Goal: Task Accomplishment & Management: Use online tool/utility

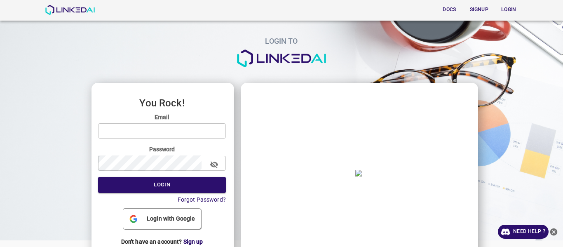
click at [157, 223] on span "Login with Google" at bounding box center [170, 218] width 55 height 9
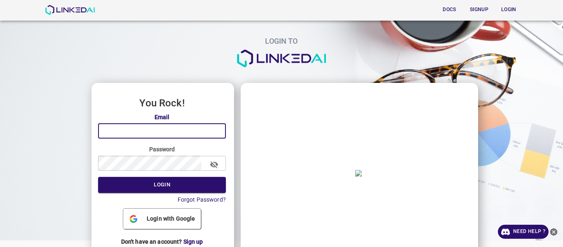
click at [145, 133] on input "email" at bounding box center [162, 130] width 128 height 15
type input "[EMAIL_ADDRESS][DOMAIN_NAME]"
click at [214, 164] on icon "button" at bounding box center [214, 164] width 9 height 9
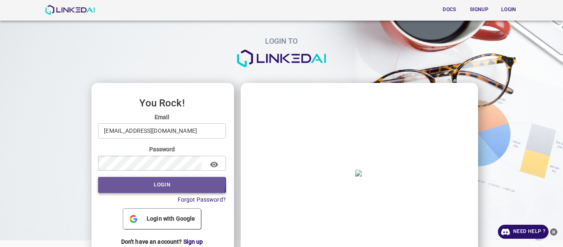
click at [150, 182] on button "Login" at bounding box center [162, 185] width 128 height 16
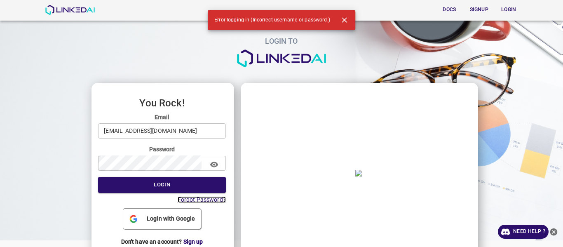
click at [198, 199] on span "Forgot Password?" at bounding box center [202, 199] width 48 height 7
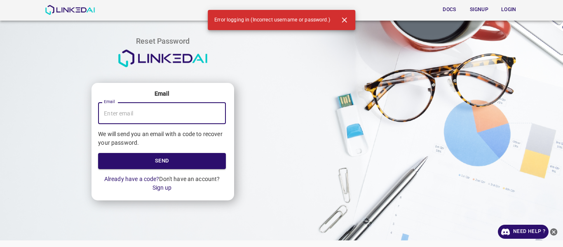
click at [127, 111] on input "Email" at bounding box center [162, 113] width 128 height 22
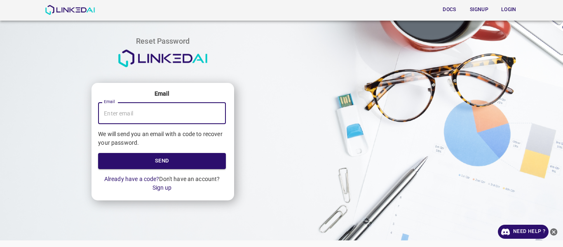
type input "angelamarcelaarcos@yahoo.com"
click at [141, 161] on button "Send" at bounding box center [162, 161] width 128 height 16
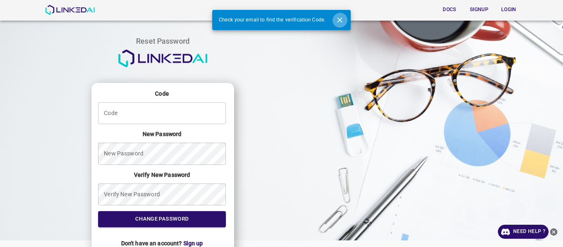
click at [339, 14] on button "Close" at bounding box center [339, 19] width 15 height 15
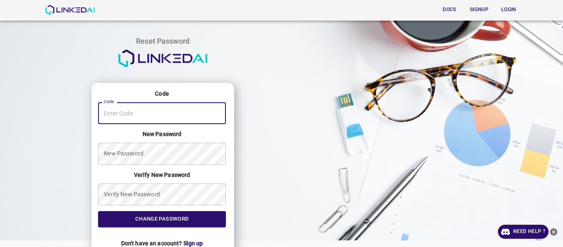
click at [127, 121] on input "angelamarcelaarcos@yahoo.com" at bounding box center [162, 113] width 128 height 22
type input "642974"
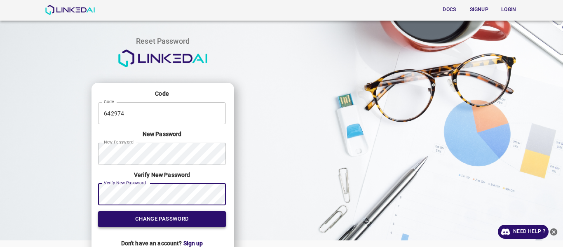
click at [155, 219] on button "Change Password" at bounding box center [162, 219] width 128 height 16
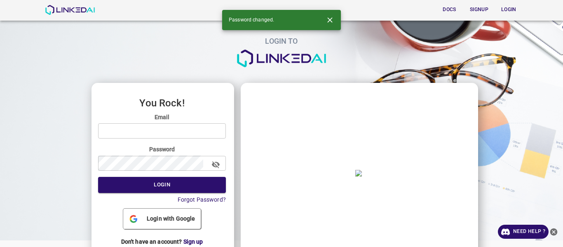
type input "[EMAIL_ADDRESS][DOMAIN_NAME]"
click at [218, 165] on icon "button" at bounding box center [216, 164] width 8 height 7
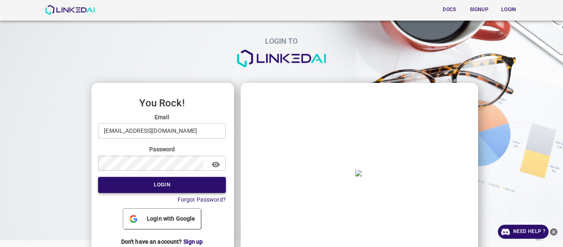
click at [157, 181] on button "Login" at bounding box center [162, 185] width 128 height 16
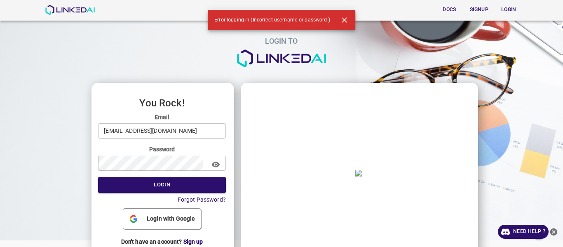
click at [151, 218] on span "Login with Google" at bounding box center [170, 218] width 55 height 9
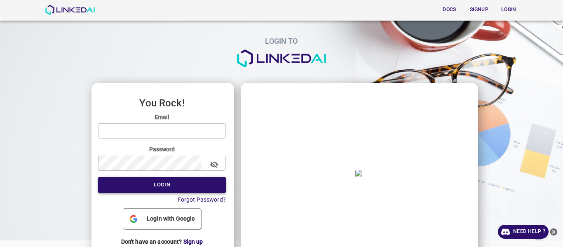
type input "[EMAIL_ADDRESS][DOMAIN_NAME]"
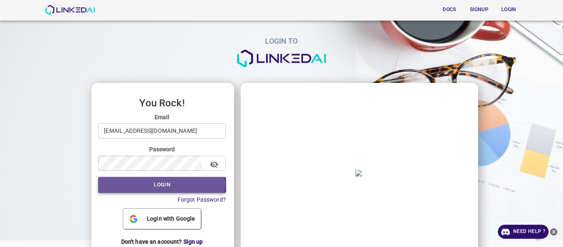
click at [153, 184] on button "Login" at bounding box center [162, 185] width 128 height 16
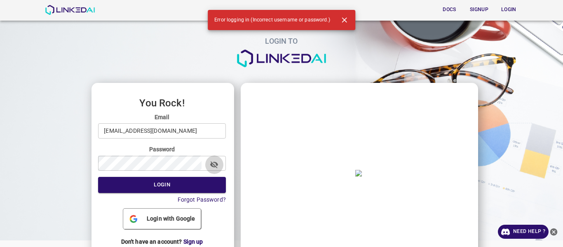
click at [217, 164] on icon "button" at bounding box center [214, 164] width 8 height 7
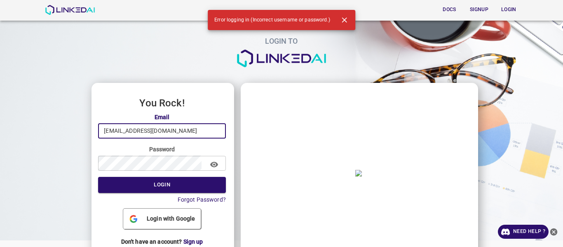
click at [190, 127] on input "[EMAIL_ADDRESS][DOMAIN_NAME]" at bounding box center [162, 130] width 128 height 15
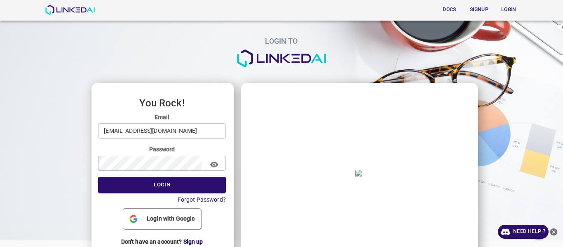
click at [166, 218] on span "Login with Google" at bounding box center [170, 218] width 55 height 9
type input "[EMAIL_ADDRESS][DOMAIN_NAME]"
click at [152, 185] on button "Login" at bounding box center [162, 185] width 128 height 16
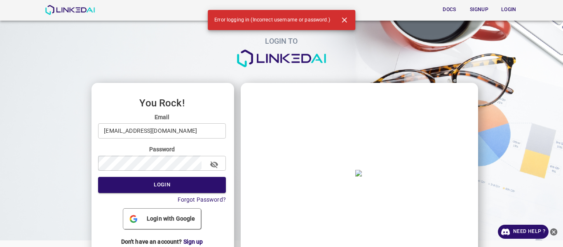
click at [159, 219] on span "Login with Google" at bounding box center [170, 218] width 55 height 9
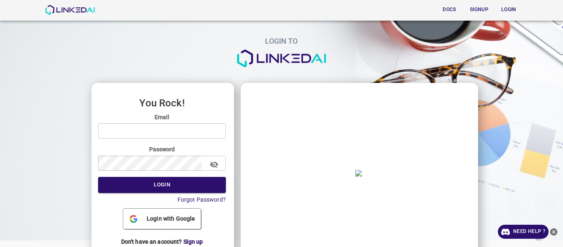
scroll to position [21, 0]
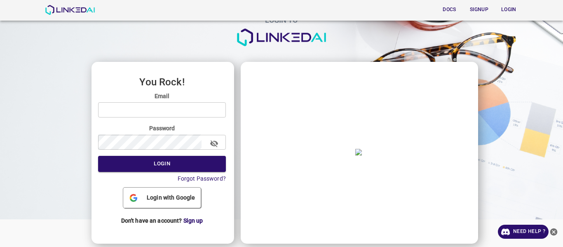
type input "[EMAIL_ADDRESS][DOMAIN_NAME]"
click at [215, 145] on icon "button" at bounding box center [214, 143] width 8 height 7
click at [194, 221] on span "Sign up" at bounding box center [193, 220] width 20 height 7
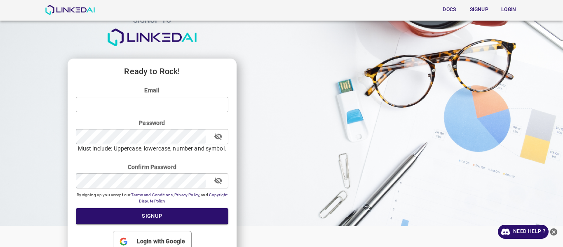
type input "[EMAIL_ADDRESS][DOMAIN_NAME]"
click at [220, 138] on icon "button" at bounding box center [218, 136] width 9 height 9
click at [220, 138] on icon "button" at bounding box center [218, 136] width 8 height 5
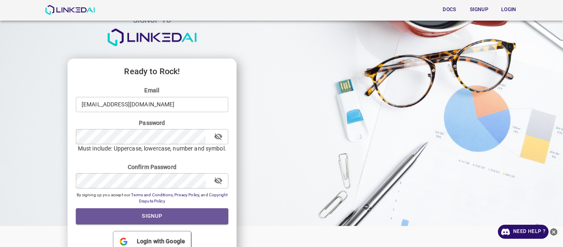
click at [157, 220] on button "Signup" at bounding box center [152, 216] width 152 height 16
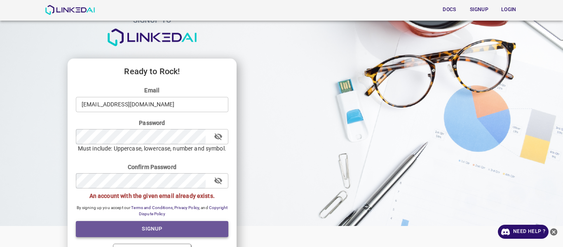
click at [148, 223] on button "Signup" at bounding box center [152, 229] width 152 height 16
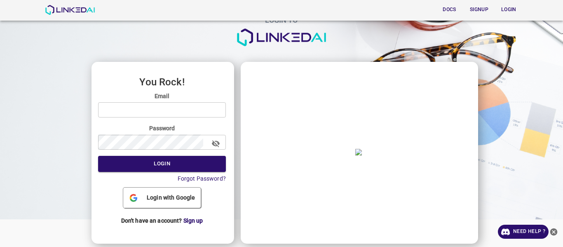
type input "angelamar0593@gmail.com"
click at [216, 141] on icon "button" at bounding box center [216, 143] width 8 height 7
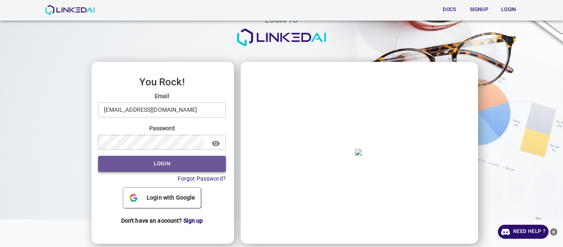
click at [156, 166] on button "Login" at bounding box center [162, 164] width 128 height 16
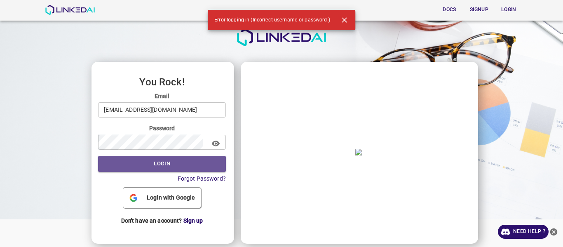
click at [144, 165] on button "Login" at bounding box center [162, 164] width 128 height 16
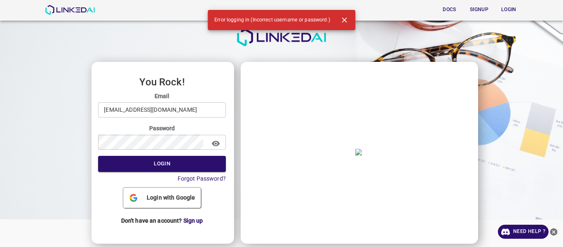
click at [162, 196] on span "Login with Google" at bounding box center [170, 197] width 55 height 9
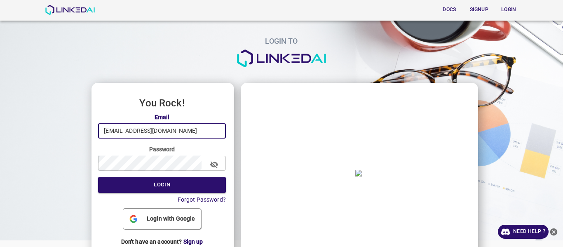
click at [187, 130] on input "angelamar0593@gmail.com" at bounding box center [162, 130] width 128 height 15
type input "quercus@linkedai.co"
click at [213, 164] on icon "button" at bounding box center [214, 164] width 9 height 9
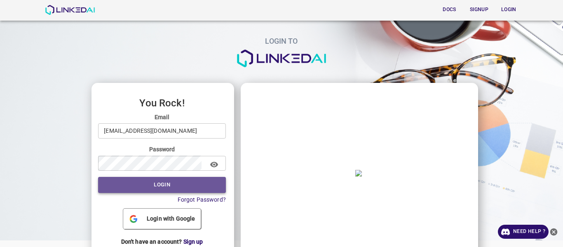
click at [166, 185] on button "Login" at bounding box center [162, 185] width 128 height 16
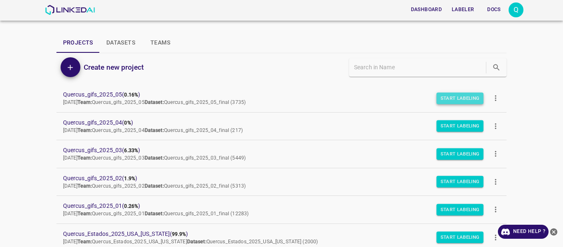
click at [445, 99] on button "Start Labeling" at bounding box center [459, 98] width 47 height 12
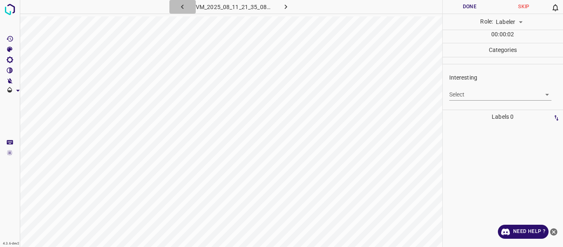
click at [180, 7] on icon "button" at bounding box center [182, 6] width 9 height 9
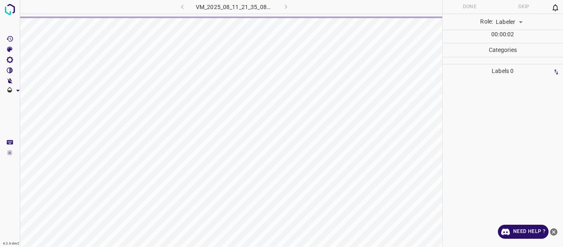
click at [183, 9] on div "VM_2025_08_11_21_35_08_970_00.gif" at bounding box center [234, 7] width 154 height 14
click at [519, 22] on body "4.3.6-dev2 VM_2025_08_11_21_35_08_970_00.gif Done Skip 0 Role: Labeler labeler …" at bounding box center [281, 123] width 563 height 247
click at [519, 22] on div at bounding box center [281, 123] width 563 height 247
click at [517, 50] on p "Categories" at bounding box center [503, 50] width 121 height 14
click at [494, 53] on p "Categories" at bounding box center [503, 50] width 121 height 14
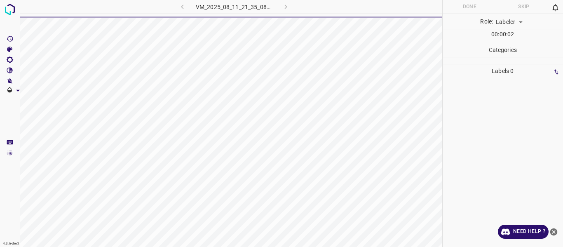
click at [495, 48] on p "Categories" at bounding box center [503, 50] width 121 height 14
click at [497, 72] on p "Labels 0" at bounding box center [503, 71] width 116 height 14
click at [502, 50] on p "Categories" at bounding box center [503, 50] width 121 height 14
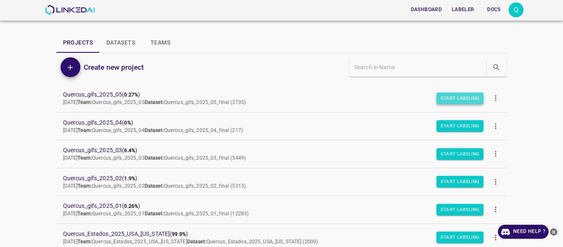
click at [438, 103] on button "Start Labeling" at bounding box center [459, 98] width 47 height 12
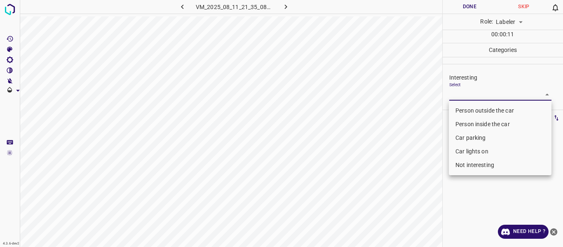
click at [548, 94] on body "4.3.6-dev2 VM_2025_08_11_21_35_08_970_00.gif Done Skip 0 Role: Labeler labeler …" at bounding box center [281, 123] width 563 height 247
click at [548, 94] on div at bounding box center [281, 123] width 563 height 247
click at [549, 94] on body "4.3.6-dev2 VM_2025_08_11_21_35_08_970_00.gif Done Skip 0 Role: Labeler labeler …" at bounding box center [281, 123] width 563 height 247
drag, startPoint x: 503, startPoint y: 110, endPoint x: 502, endPoint y: 115, distance: 4.7
click at [503, 110] on li "Person outside the car" at bounding box center [500, 111] width 103 height 14
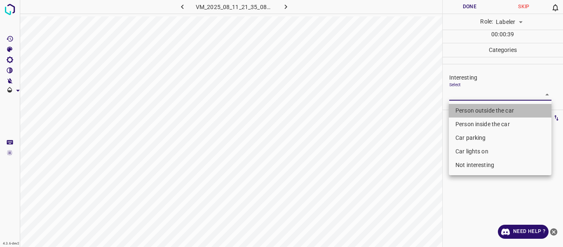
type input "Person outside the car"
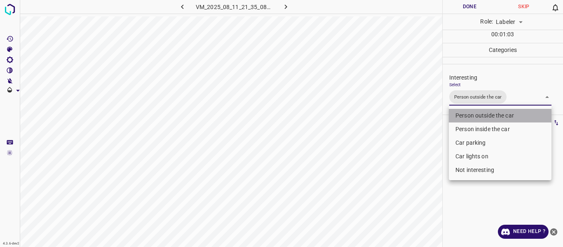
click at [492, 114] on li "Person outside the car" at bounding box center [500, 116] width 103 height 14
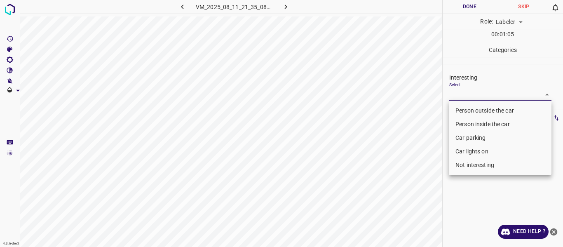
click at [482, 113] on li "Person outside the car" at bounding box center [500, 111] width 103 height 14
type input "Person outside the car"
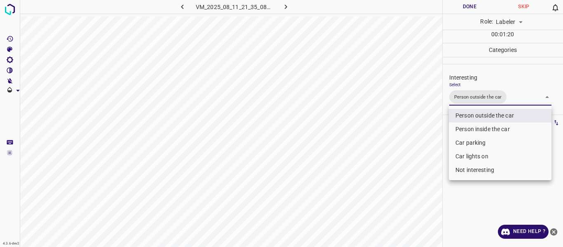
click at [465, 5] on div at bounding box center [281, 123] width 563 height 247
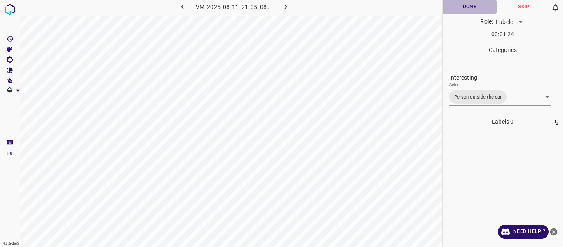
click at [464, 10] on button "Done" at bounding box center [470, 7] width 54 height 14
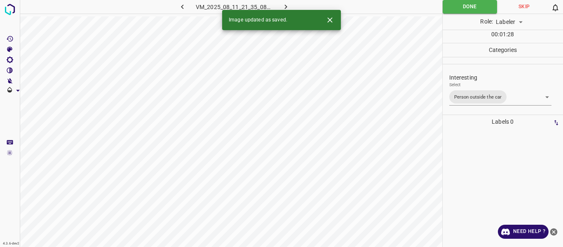
click at [283, 6] on icon "button" at bounding box center [285, 6] width 9 height 9
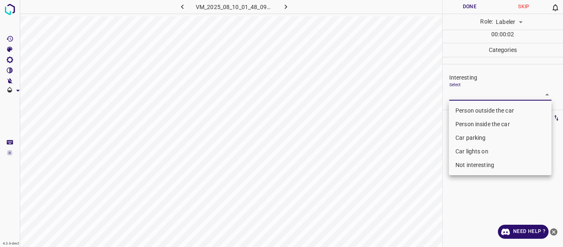
click at [545, 96] on body "4.3.6-dev2 VM_2025_08_10_01_48_09_539_03.gif Done Skip 0 Role: Labeler labeler …" at bounding box center [281, 123] width 563 height 247
drag, startPoint x: 502, startPoint y: 108, endPoint x: 463, endPoint y: 145, distance: 53.0
click at [501, 108] on li "Person outside the car" at bounding box center [500, 111] width 103 height 14
type input "Person outside the car"
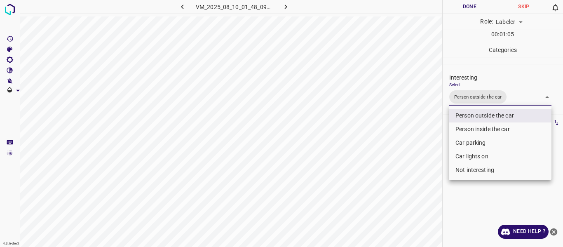
click at [454, 204] on div at bounding box center [281, 123] width 563 height 247
click at [548, 97] on body "4.3.6-dev2 VM_2025_08_10_01_48_09_539_03.gif Done Skip 0 Role: Labeler labeler …" at bounding box center [281, 123] width 563 height 247
click at [489, 115] on li "Person outside the car" at bounding box center [500, 116] width 103 height 14
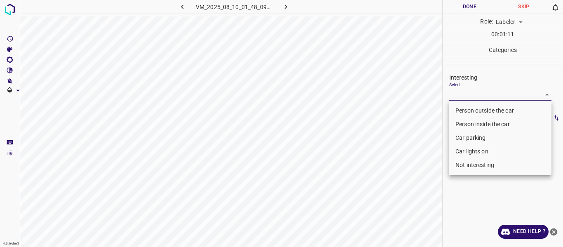
click at [465, 4] on div at bounding box center [281, 123] width 563 height 247
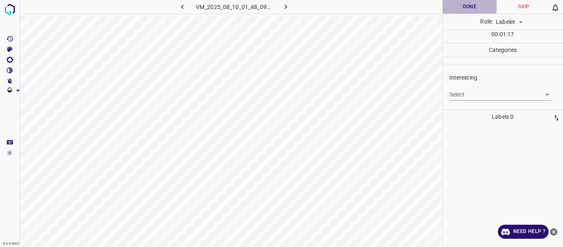
click at [462, 8] on button "Done" at bounding box center [470, 7] width 54 height 14
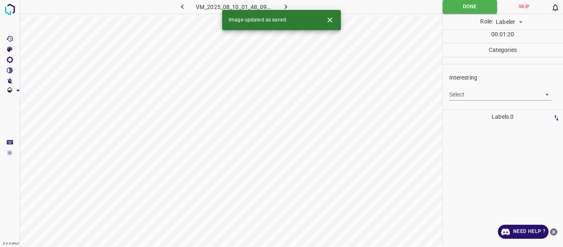
click at [182, 8] on icon "button" at bounding box center [182, 6] width 9 height 9
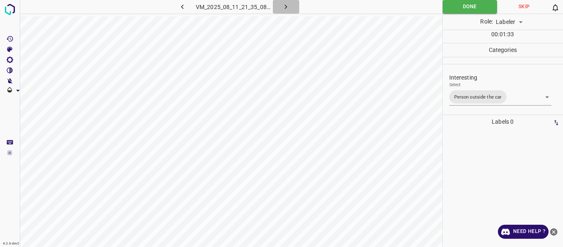
click at [288, 7] on icon "button" at bounding box center [285, 6] width 9 height 9
click at [551, 10] on icon at bounding box center [555, 7] width 9 height 9
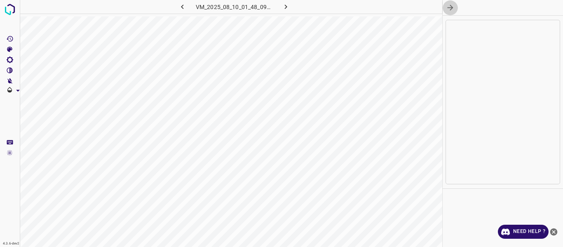
click at [450, 7] on icon "button" at bounding box center [450, 8] width 6 height 6
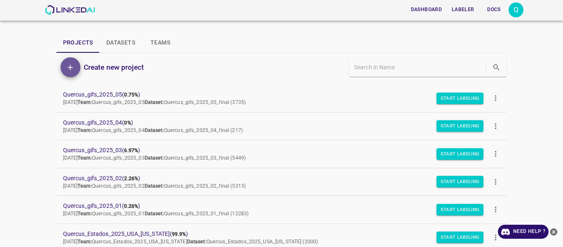
click at [70, 68] on icon "Add" at bounding box center [70, 67] width 9 height 9
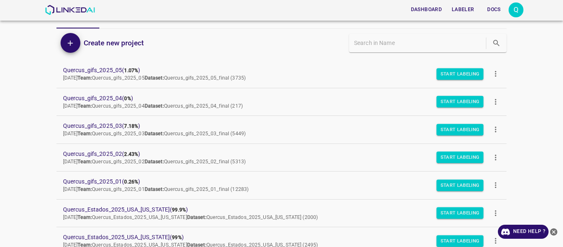
scroll to position [41, 0]
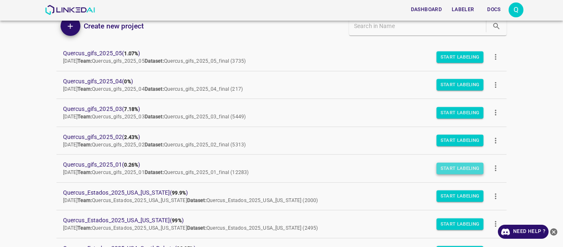
click at [452, 169] on button "Start Labeling" at bounding box center [459, 168] width 47 height 12
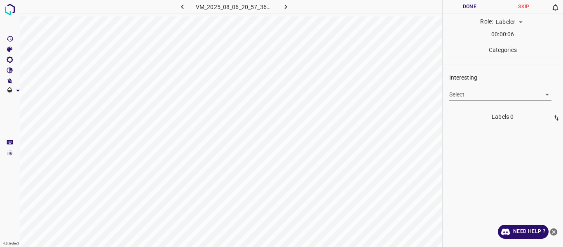
click at [548, 95] on body "4.3.6-dev2 VM_2025_08_06_20_57_36_055_00.gif Done Skip 0 Role: Labeler labeler …" at bounding box center [281, 123] width 563 height 247
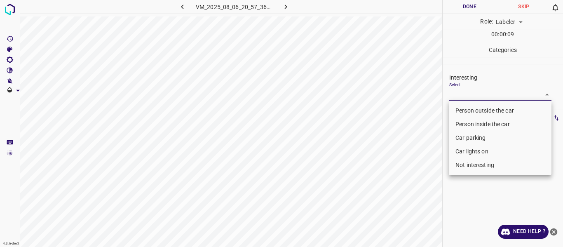
click at [418, 109] on div at bounding box center [281, 123] width 563 height 247
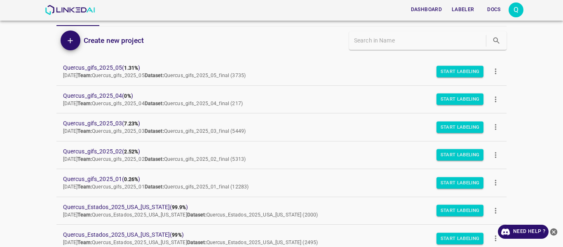
scroll to position [41, 0]
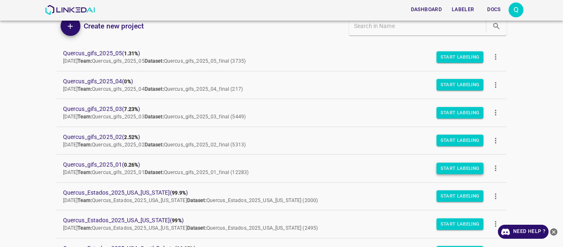
click at [452, 169] on button "Start Labeling" at bounding box center [459, 168] width 47 height 12
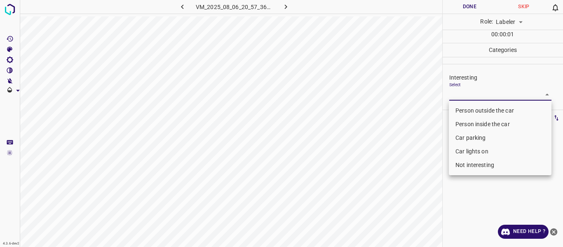
click at [547, 95] on body "4.3.6-dev2 VM_2025_08_06_20_57_36_055_00.gif Done Skip 0 Role: Labeler labeler …" at bounding box center [281, 123] width 563 height 247
click at [486, 112] on li "Person outside the car" at bounding box center [500, 111] width 103 height 14
type input "Person outside the car"
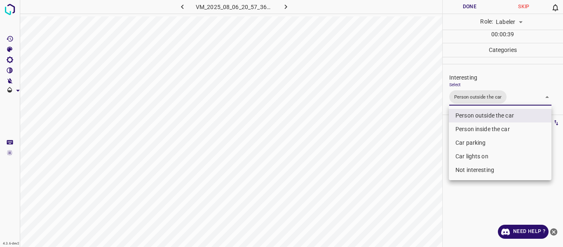
click at [455, 9] on div at bounding box center [281, 123] width 563 height 247
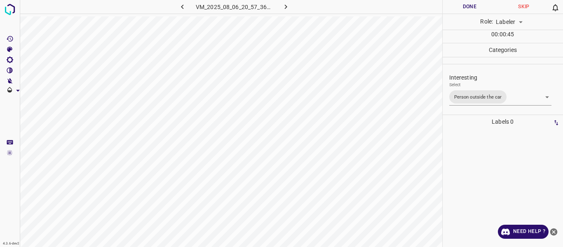
click at [489, 142] on div at bounding box center [503, 188] width 116 height 118
click at [458, 6] on button "Done" at bounding box center [470, 7] width 54 height 14
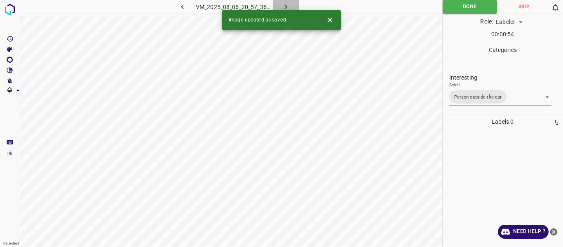
click at [286, 5] on icon "button" at bounding box center [285, 6] width 9 height 9
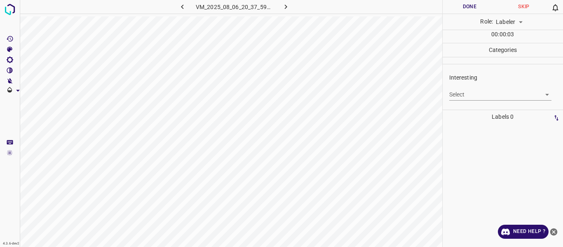
click at [184, 7] on icon "button" at bounding box center [182, 6] width 9 height 9
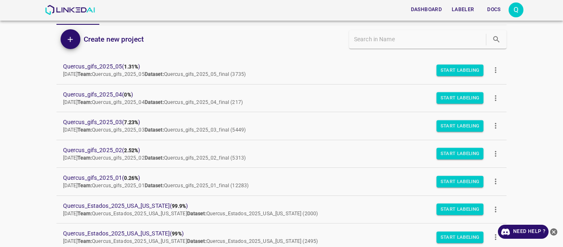
scroll to position [82, 0]
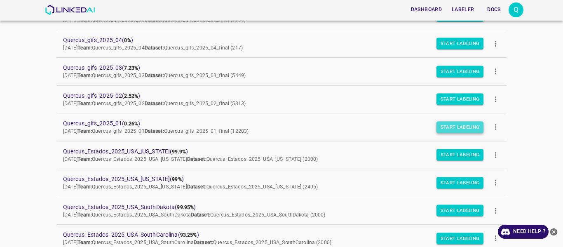
click at [450, 128] on button "Start Labeling" at bounding box center [459, 127] width 47 height 12
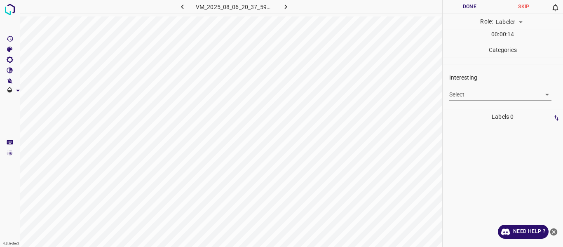
click at [549, 95] on body "4.3.6-dev2 VM_2025_08_06_20_37_59_129_02.gif Done Skip 0 Role: Labeler labeler …" at bounding box center [281, 123] width 563 height 247
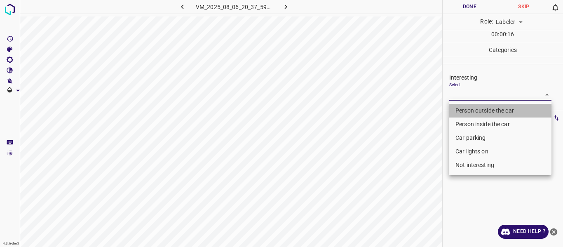
click at [478, 113] on li "Person outside the car" at bounding box center [500, 111] width 103 height 14
type input "Person outside the car"
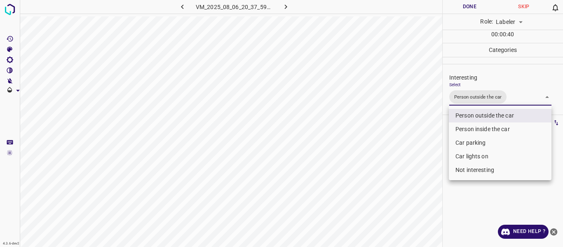
click at [491, 205] on div at bounding box center [281, 123] width 563 height 247
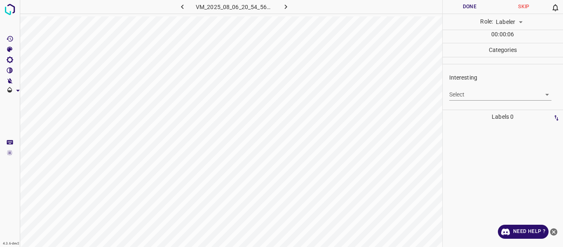
click at [180, 6] on icon "button" at bounding box center [182, 6] width 9 height 9
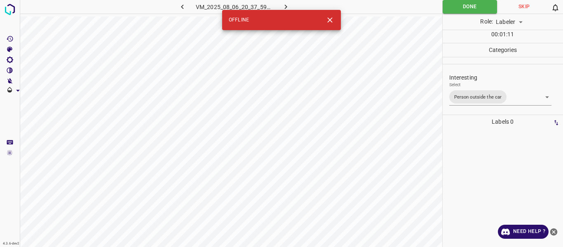
click at [282, 6] on icon "button" at bounding box center [285, 6] width 9 height 9
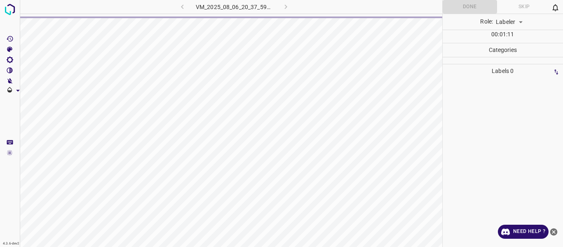
click at [525, 50] on p "Categories" at bounding box center [503, 50] width 121 height 14
click at [523, 22] on body "4.3.6-dev2 VM_2025_08_06_20_37_59_129_02.gif Done Skip 0 Role: Labeler labeler …" at bounding box center [281, 123] width 563 height 247
click at [523, 22] on div at bounding box center [281, 123] width 563 height 247
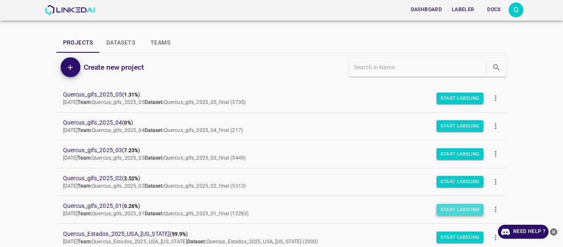
click at [438, 207] on button "Start Labeling" at bounding box center [459, 210] width 47 height 12
